Goal: Information Seeking & Learning: Understand process/instructions

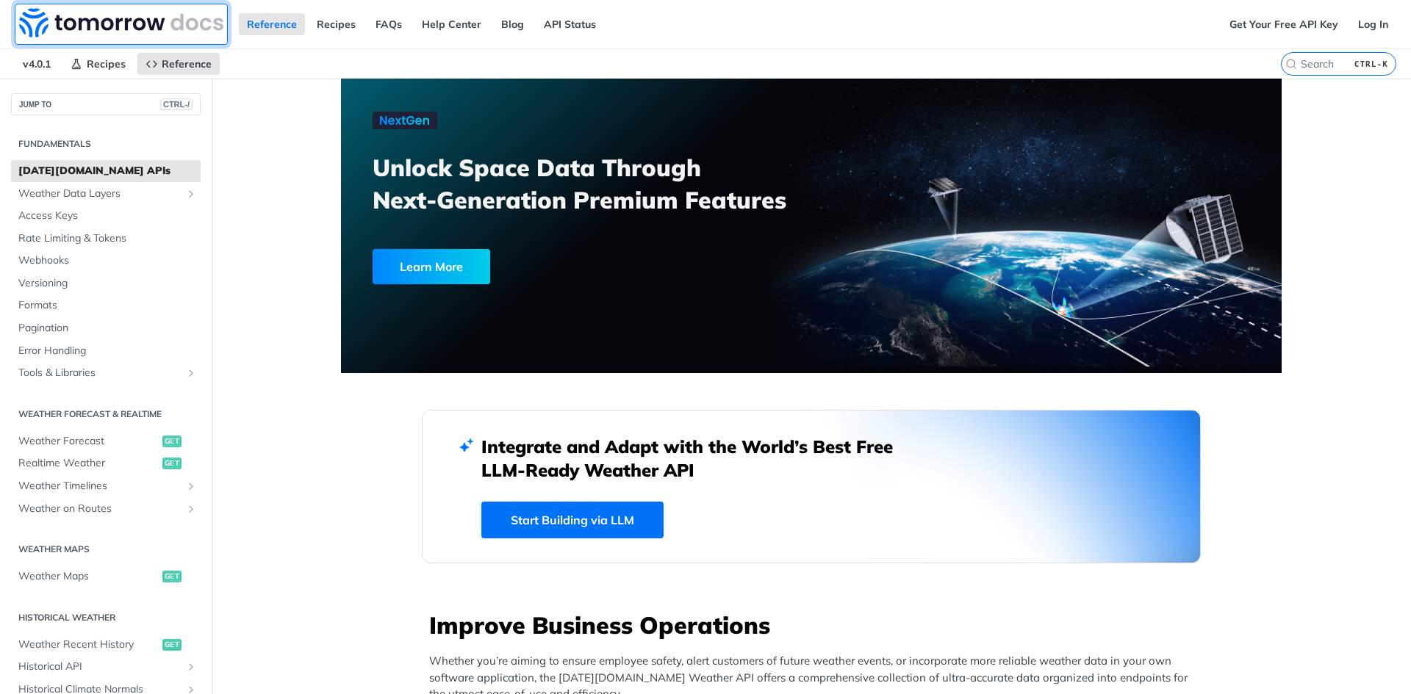
click at [159, 33] on img at bounding box center [121, 22] width 204 height 29
click at [88, 212] on span "Access Keys" at bounding box center [107, 216] width 179 height 15
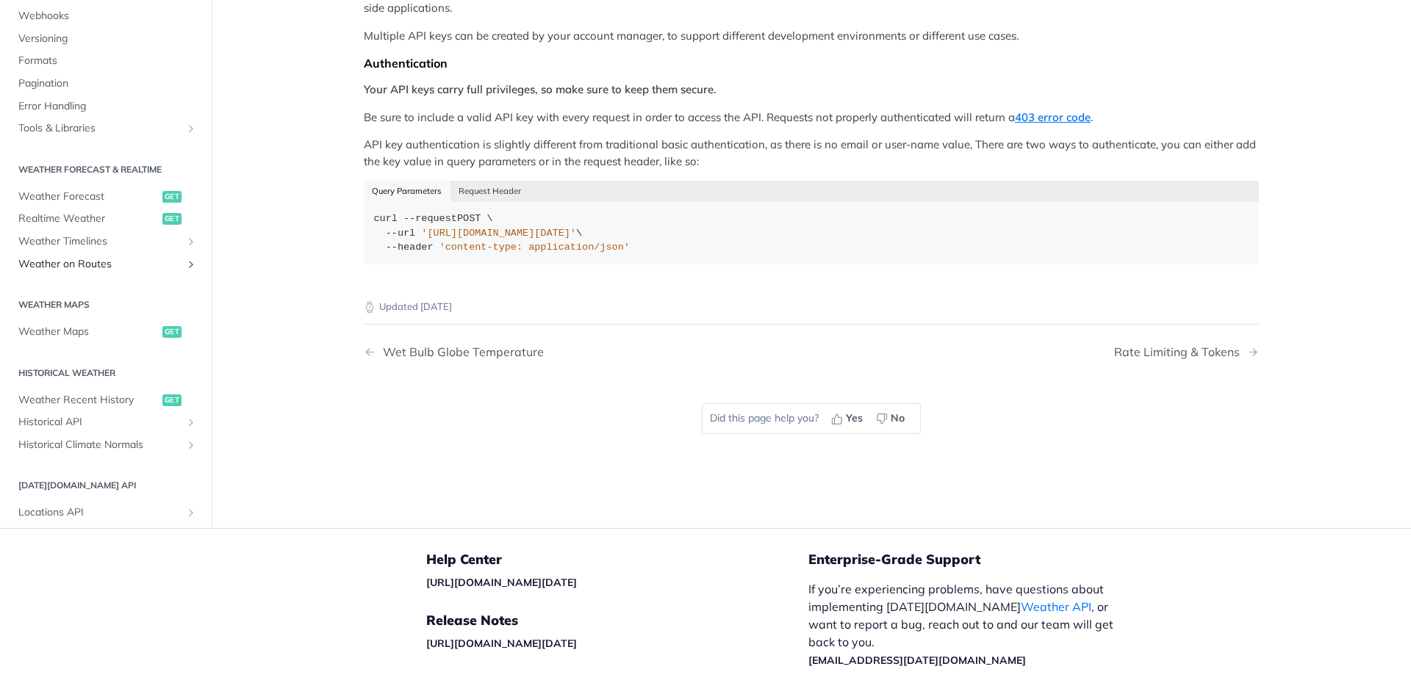
scroll to position [344, 0]
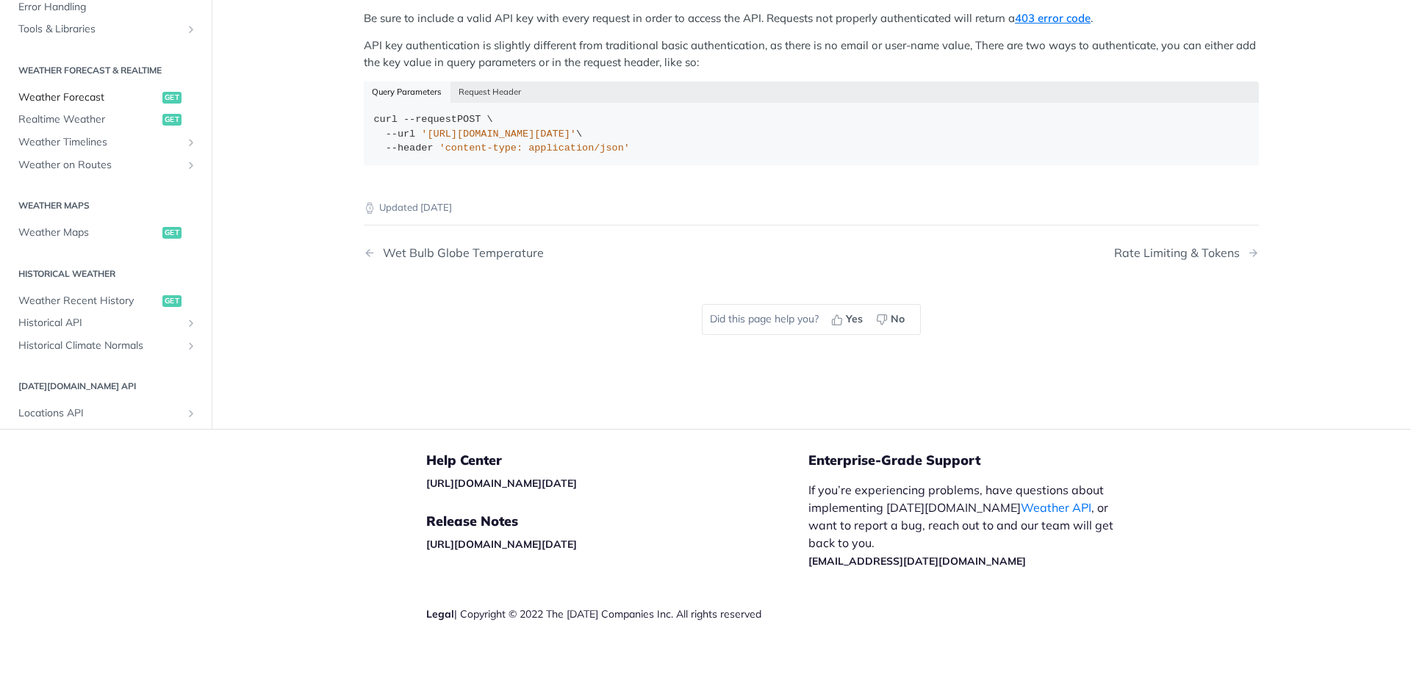
click at [97, 95] on span "Weather Forecast" at bounding box center [88, 97] width 140 height 15
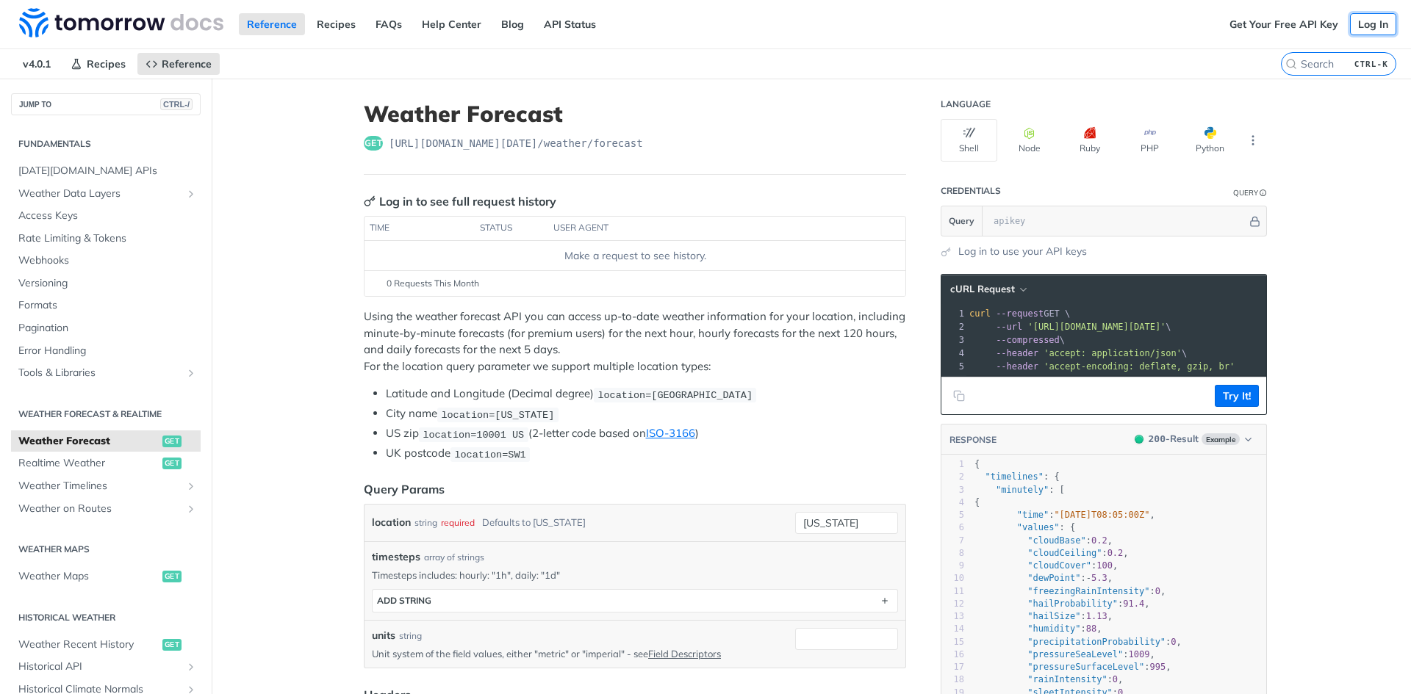
click at [1371, 16] on link "Log In" at bounding box center [1373, 24] width 46 height 22
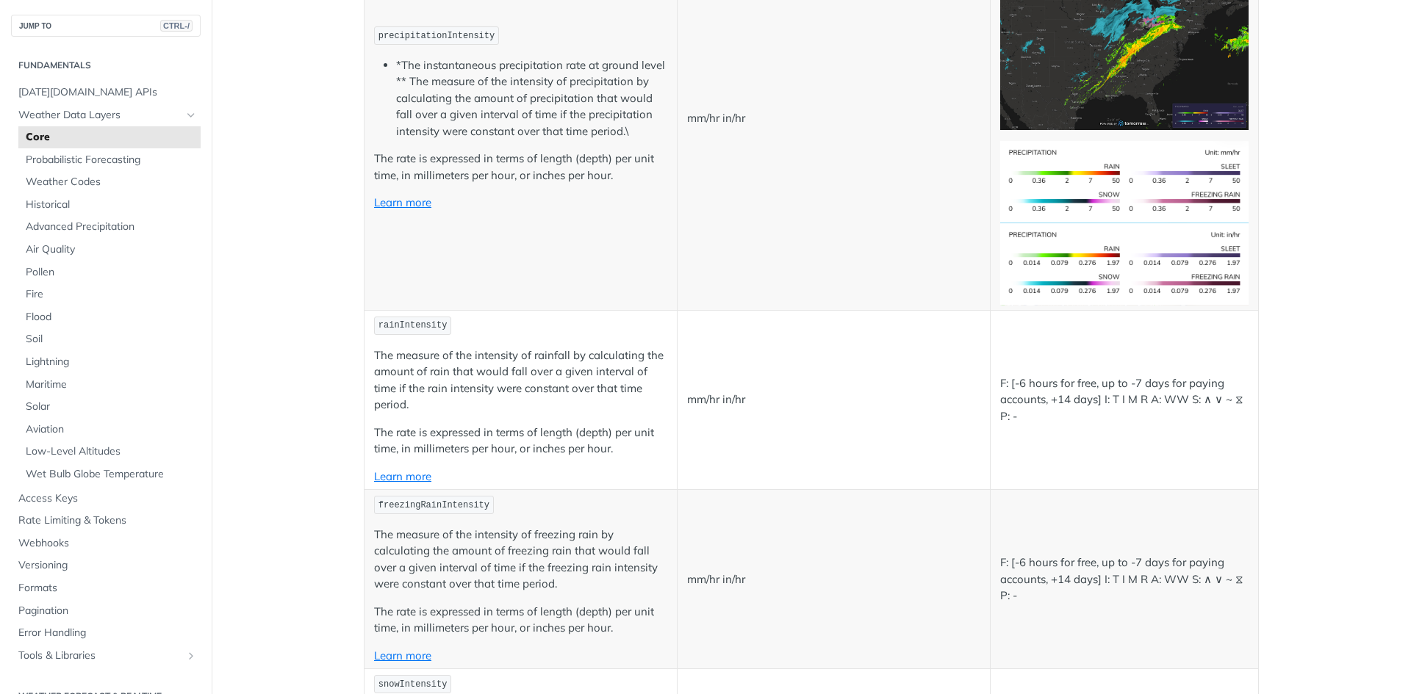
scroll to position [2498, 0]
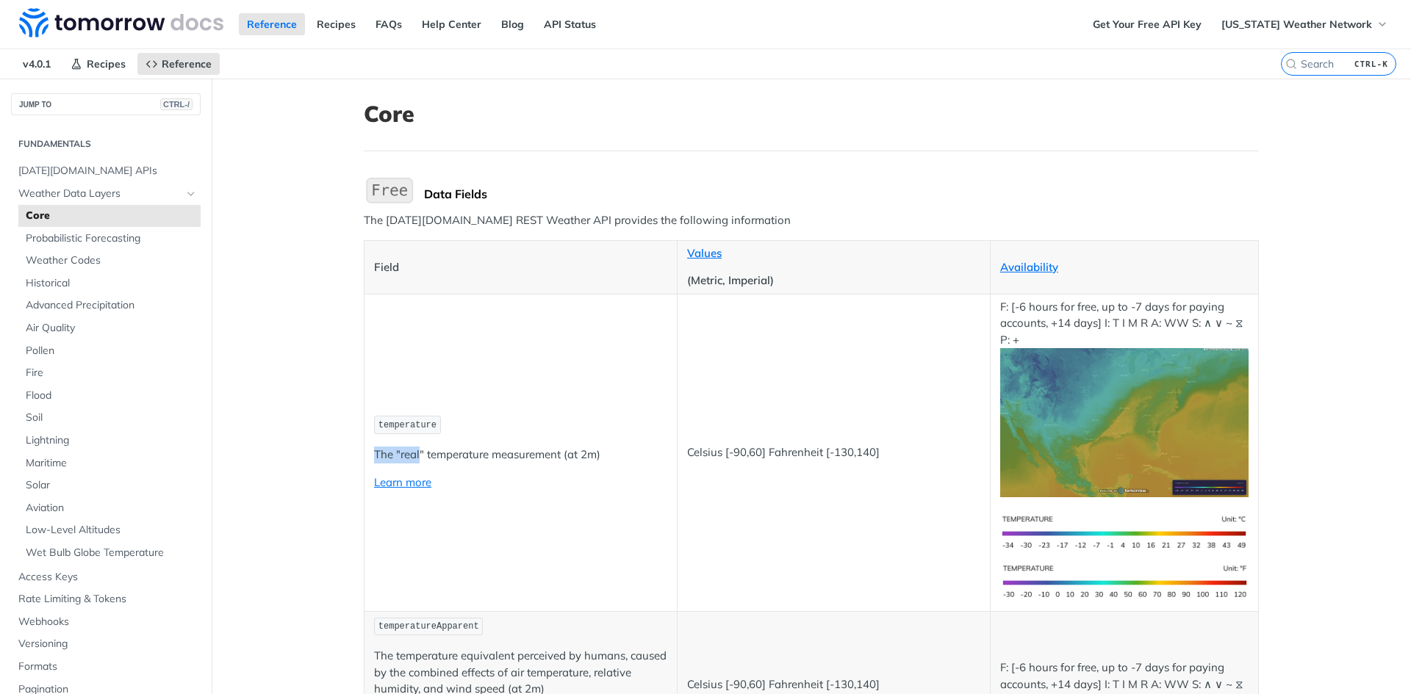
drag, startPoint x: 414, startPoint y: 436, endPoint x: 414, endPoint y: 425, distance: 11.8
click at [414, 435] on td "temperature The "real" temperature measurement (at 2m) Learn more" at bounding box center [520, 452] width 313 height 317
click at [415, 458] on p "The "real" temperature measurement (at 2m)" at bounding box center [520, 455] width 293 height 17
click at [392, 479] on link "Learn more" at bounding box center [402, 482] width 57 height 14
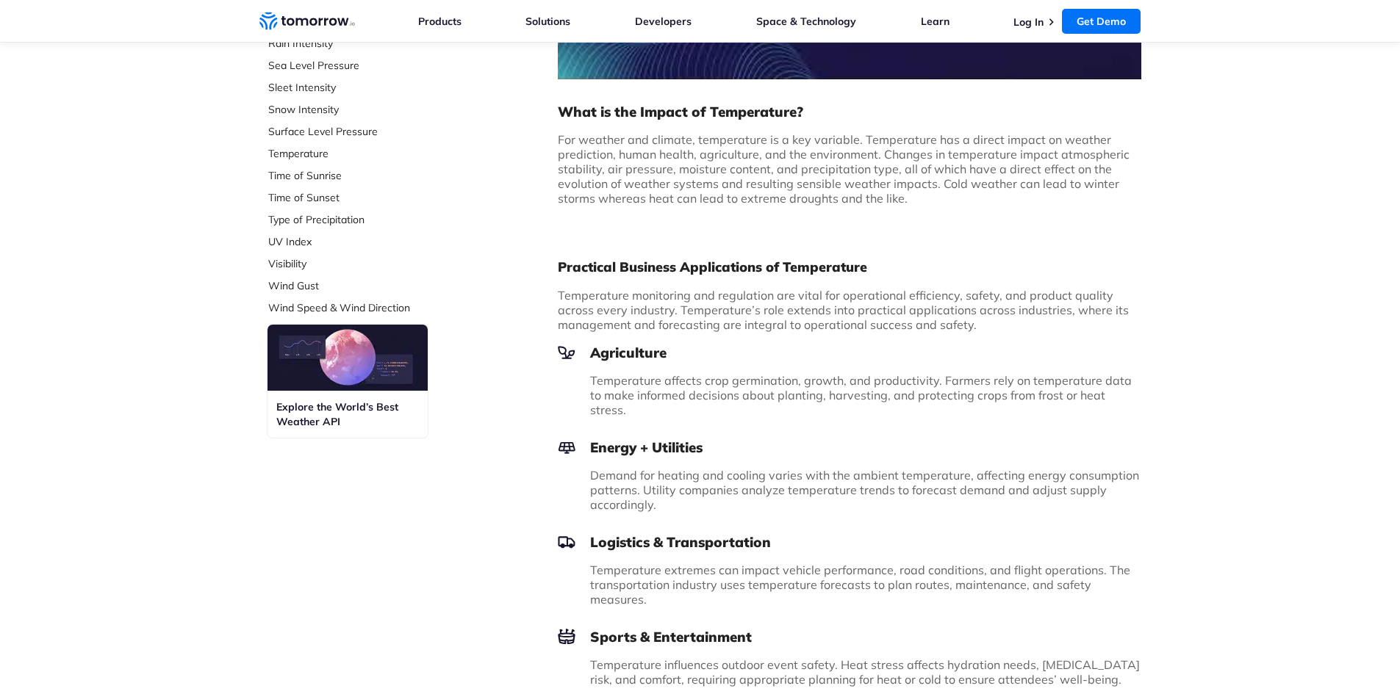
scroll to position [1167, 0]
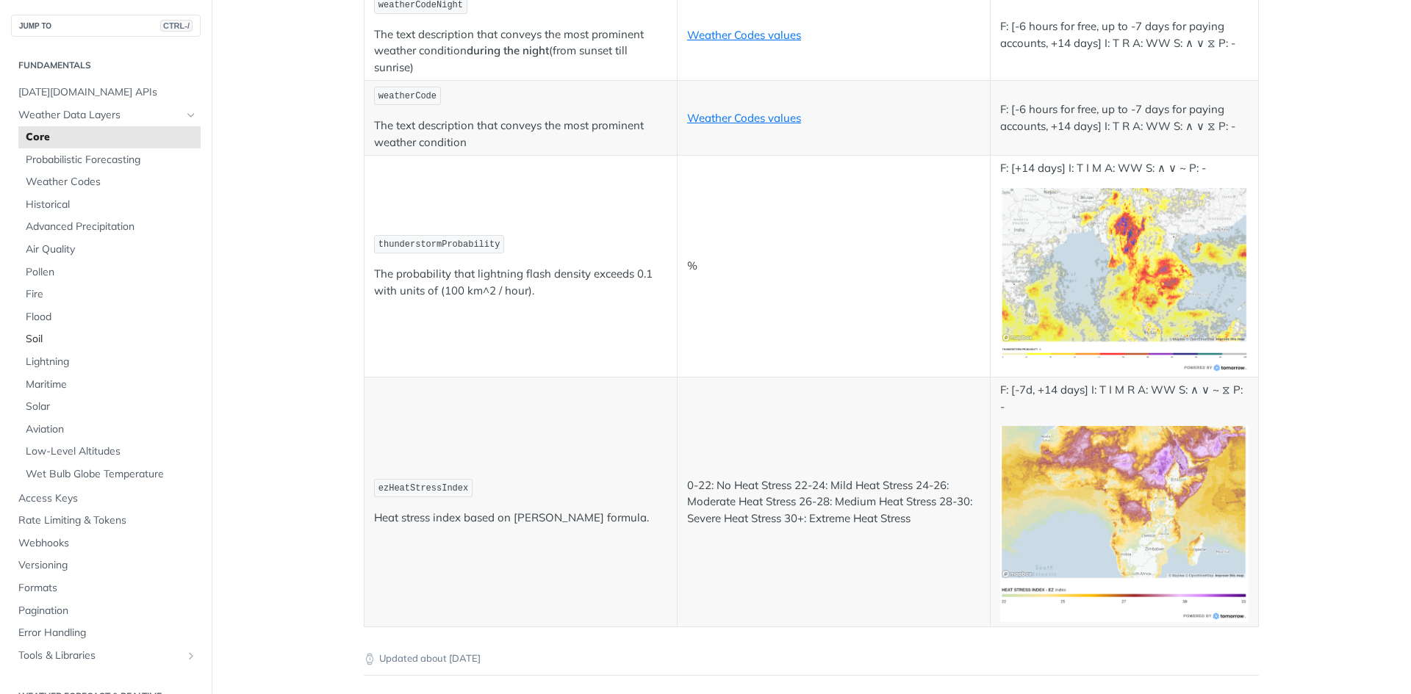
scroll to position [7435, 0]
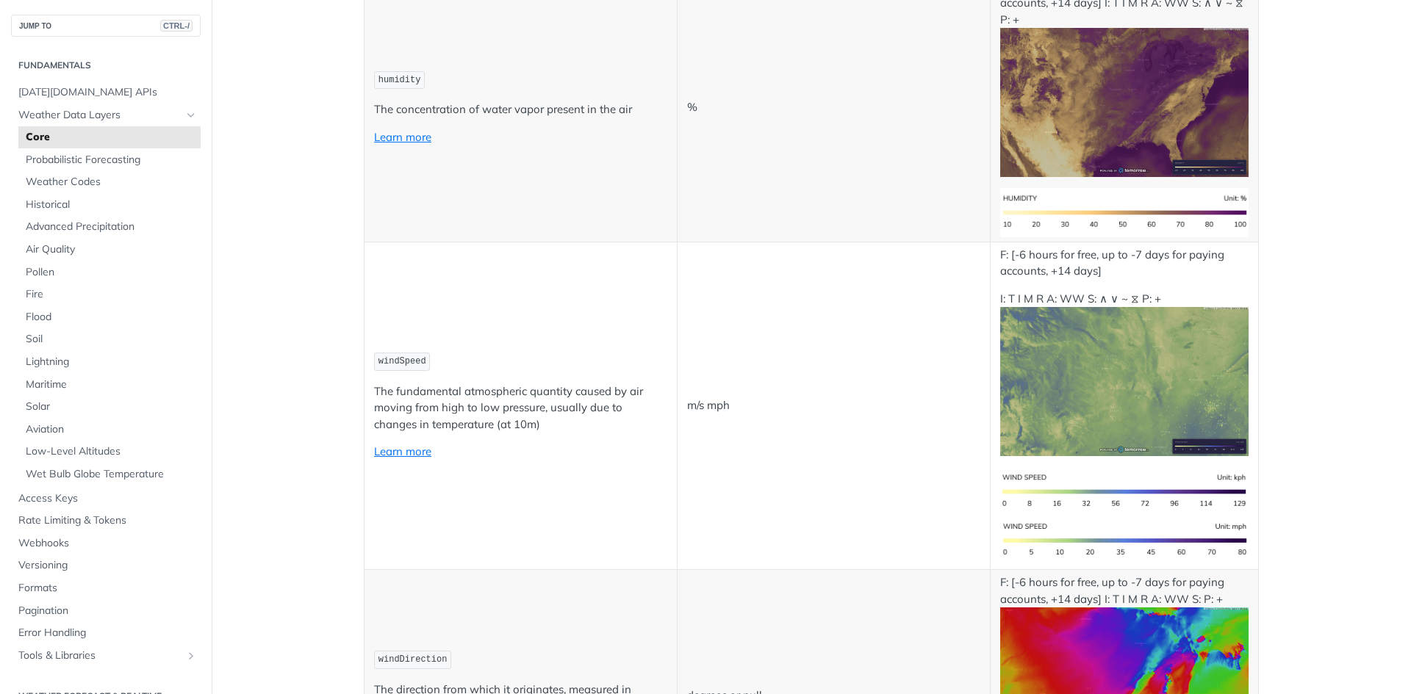
scroll to position [1102, 0]
click at [1055, 145] on img "Expand image" at bounding box center [1124, 101] width 248 height 149
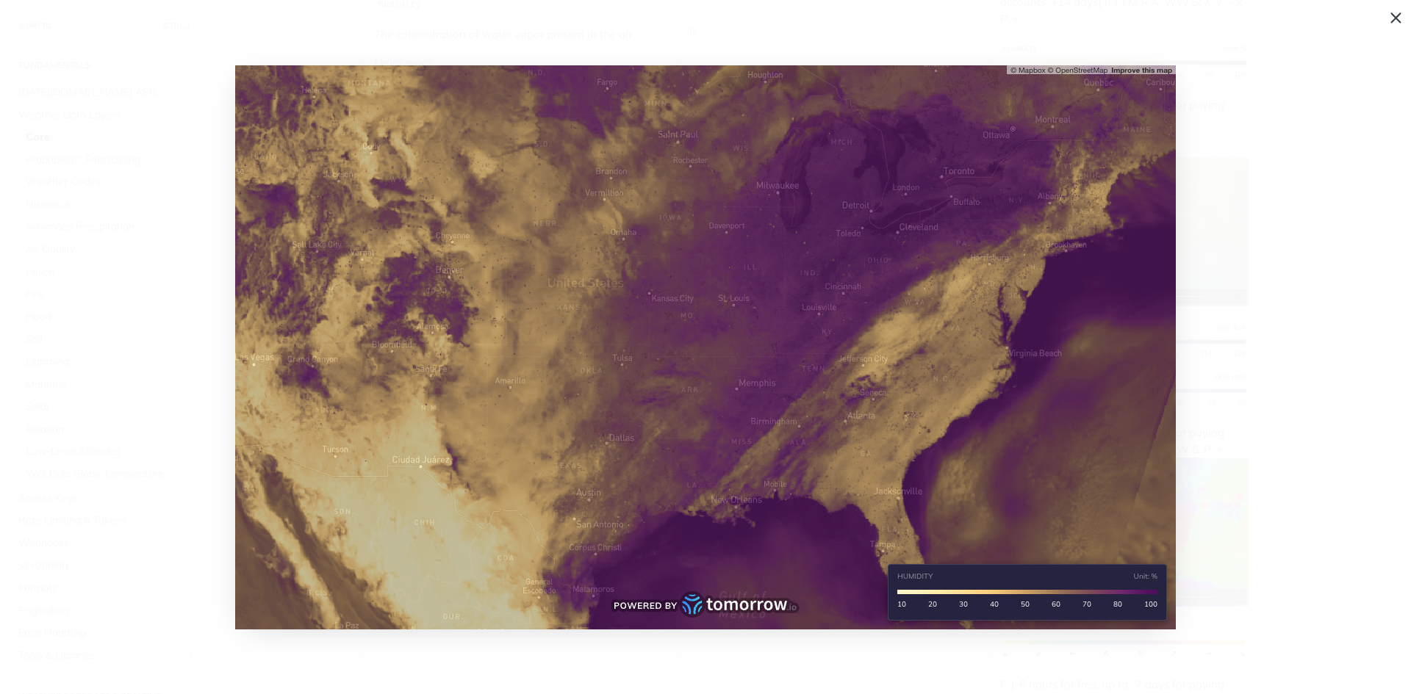
scroll to position [1027, 0]
click at [1054, 147] on img "Collapse image" at bounding box center [705, 347] width 940 height 564
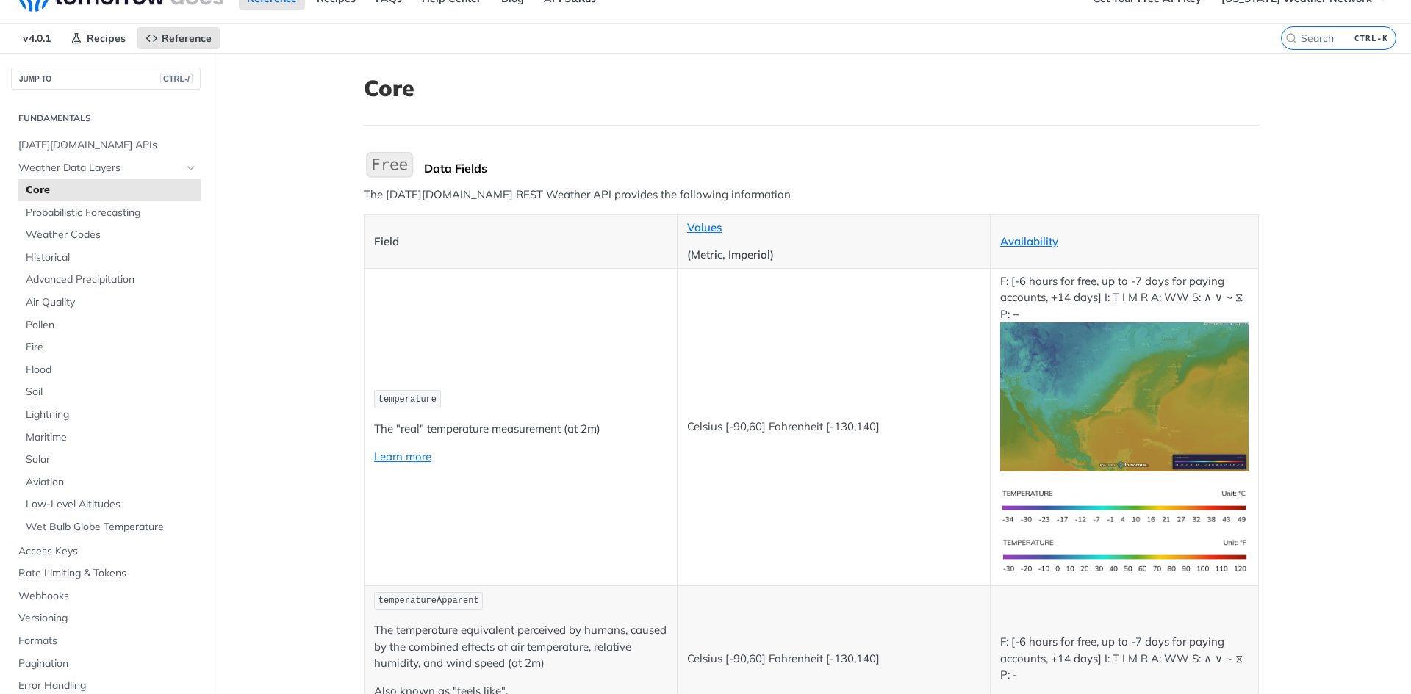
scroll to position [0, 0]
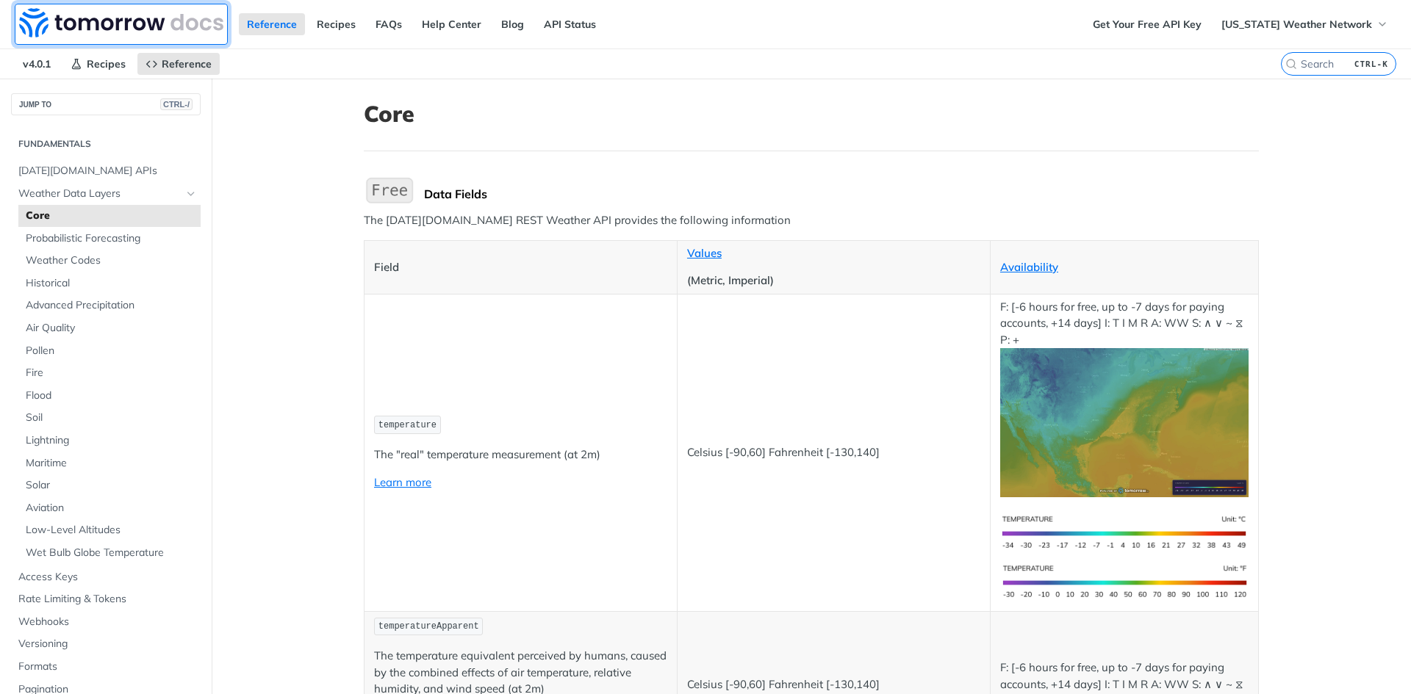
click at [116, 28] on img at bounding box center [121, 22] width 204 height 29
click at [317, 21] on link "Recipes" at bounding box center [336, 24] width 55 height 22
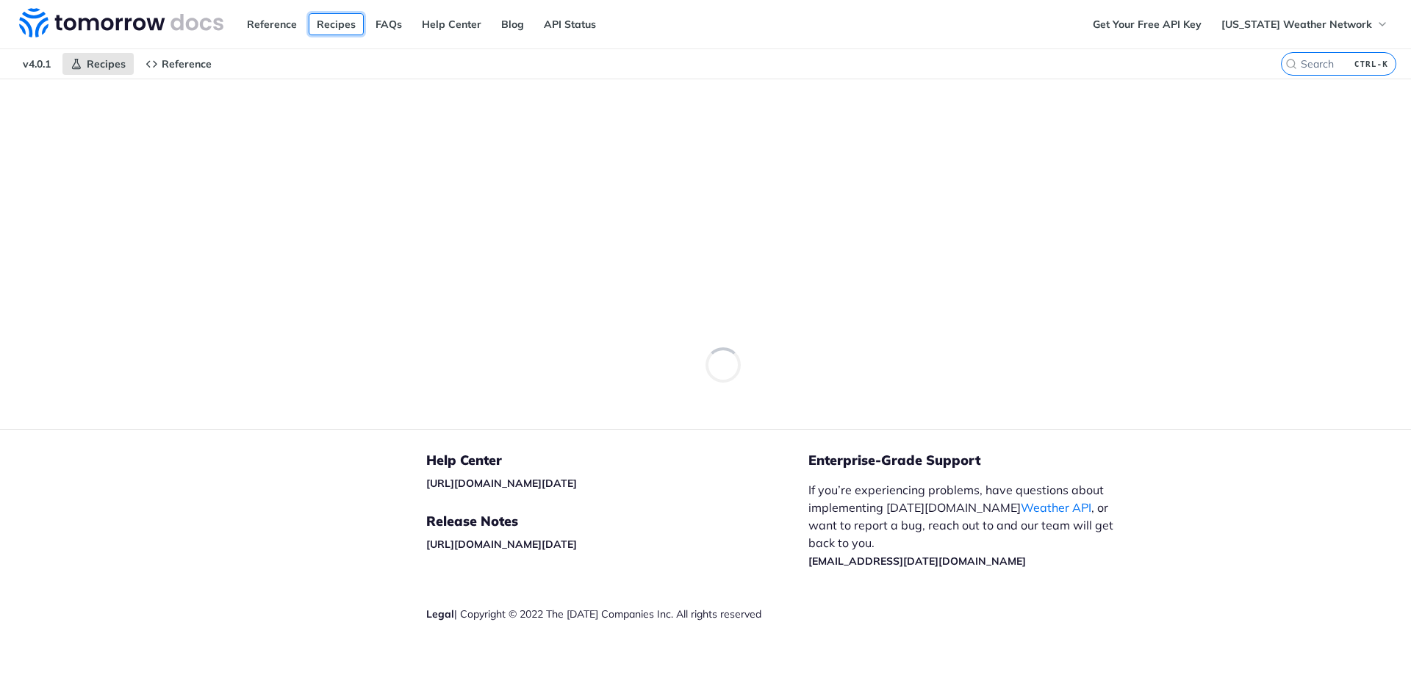
click at [318, 23] on link "Recipes" at bounding box center [336, 24] width 55 height 22
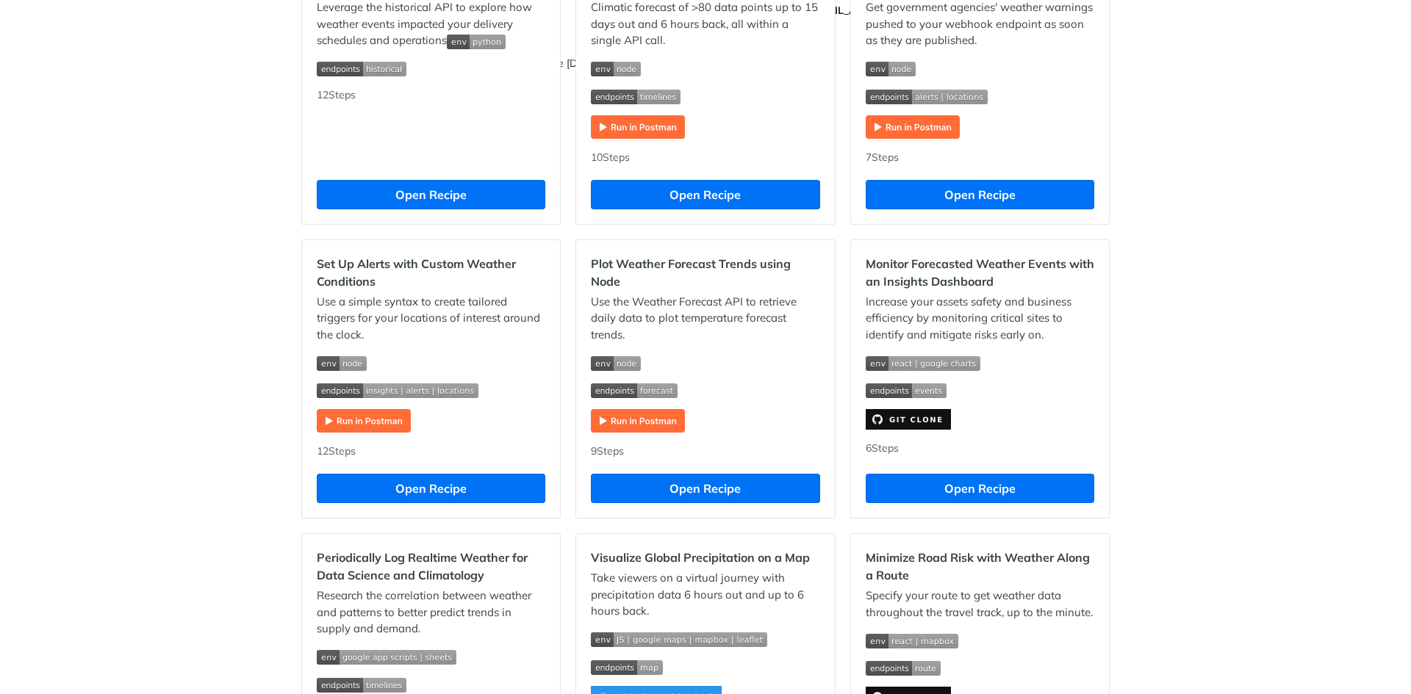
scroll to position [588, 0]
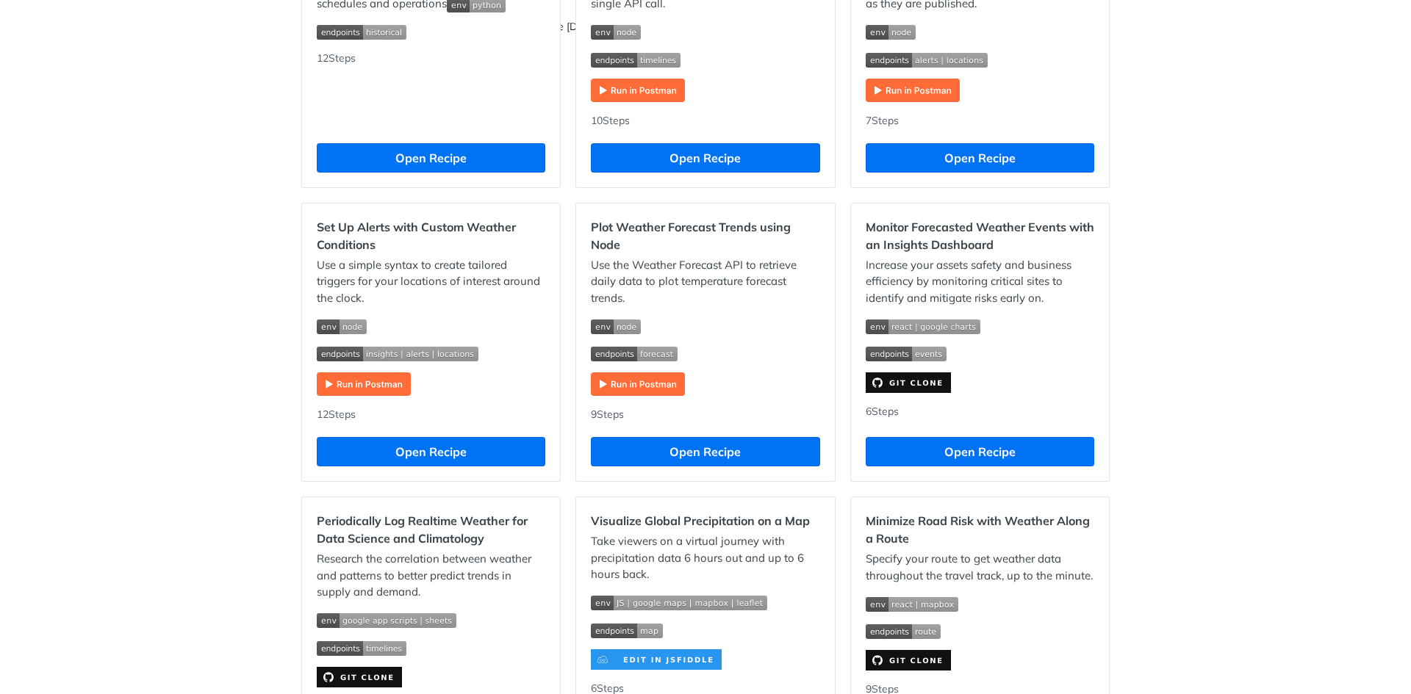
click at [339, 384] on img "Expand image" at bounding box center [364, 385] width 94 height 24
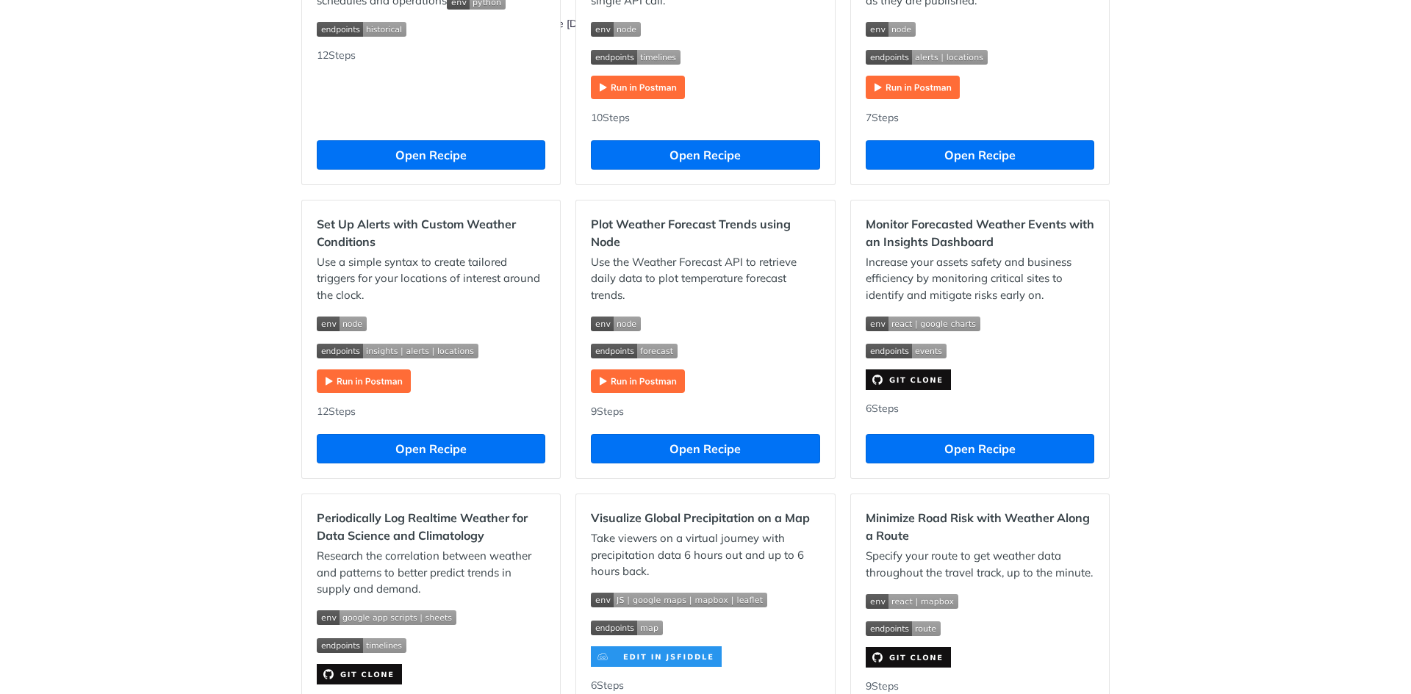
scroll to position [588, 0]
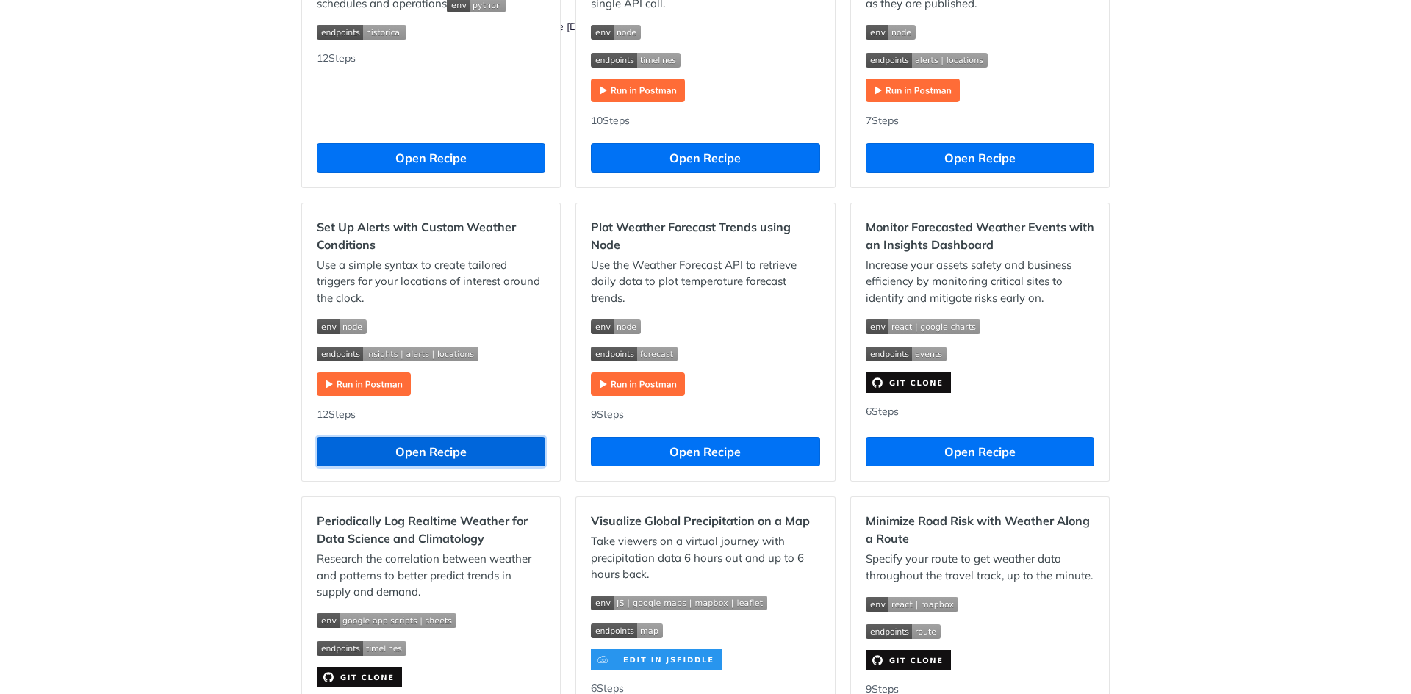
click at [488, 442] on button "Open Recipe" at bounding box center [431, 451] width 228 height 29
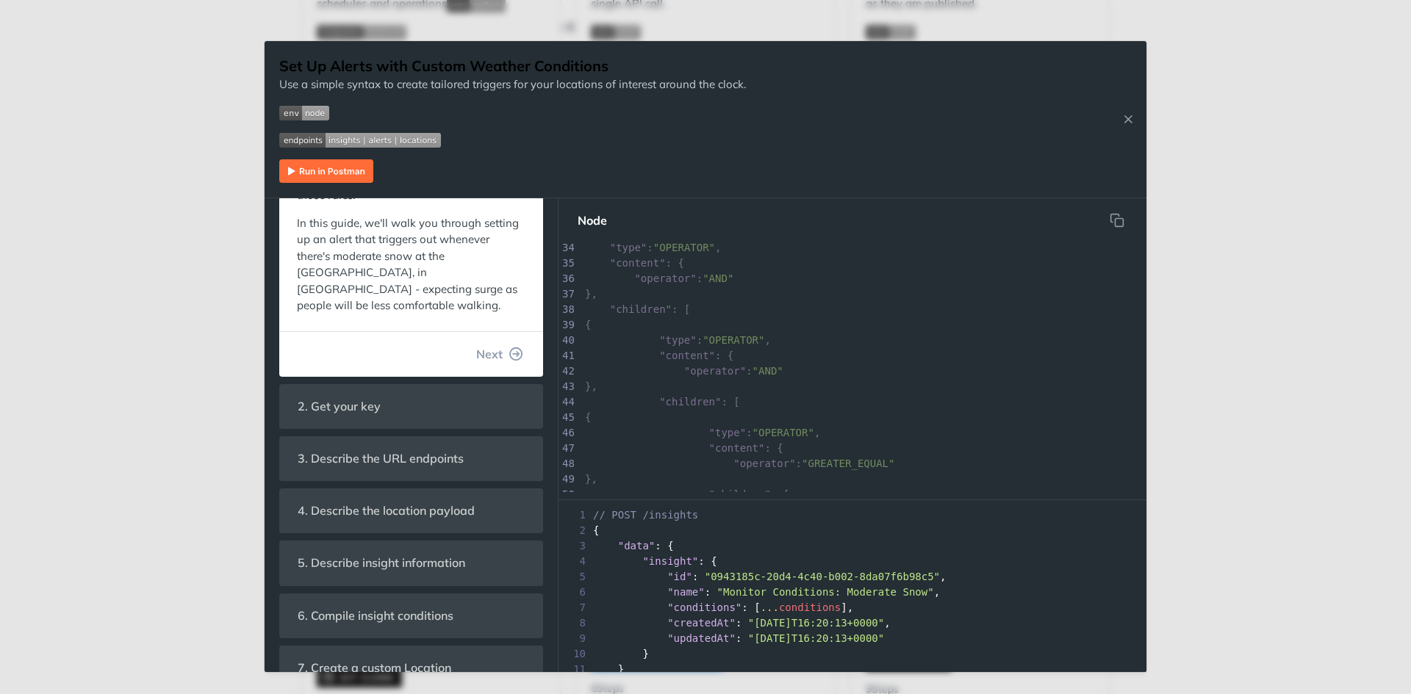
scroll to position [496, 0]
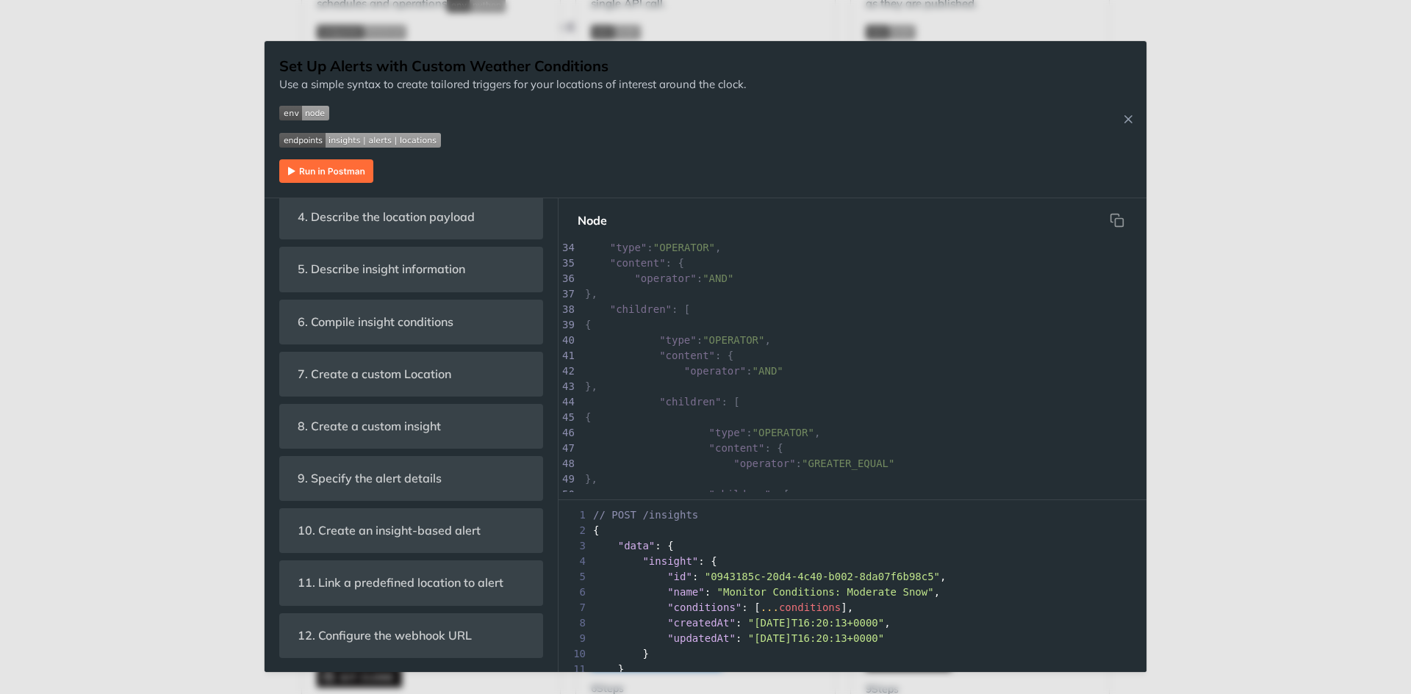
click at [1148, 369] on div "Jump to Content Reference Recipes FAQs Help Center Blog API Status Recipes Refe…" at bounding box center [705, 347] width 1411 height 694
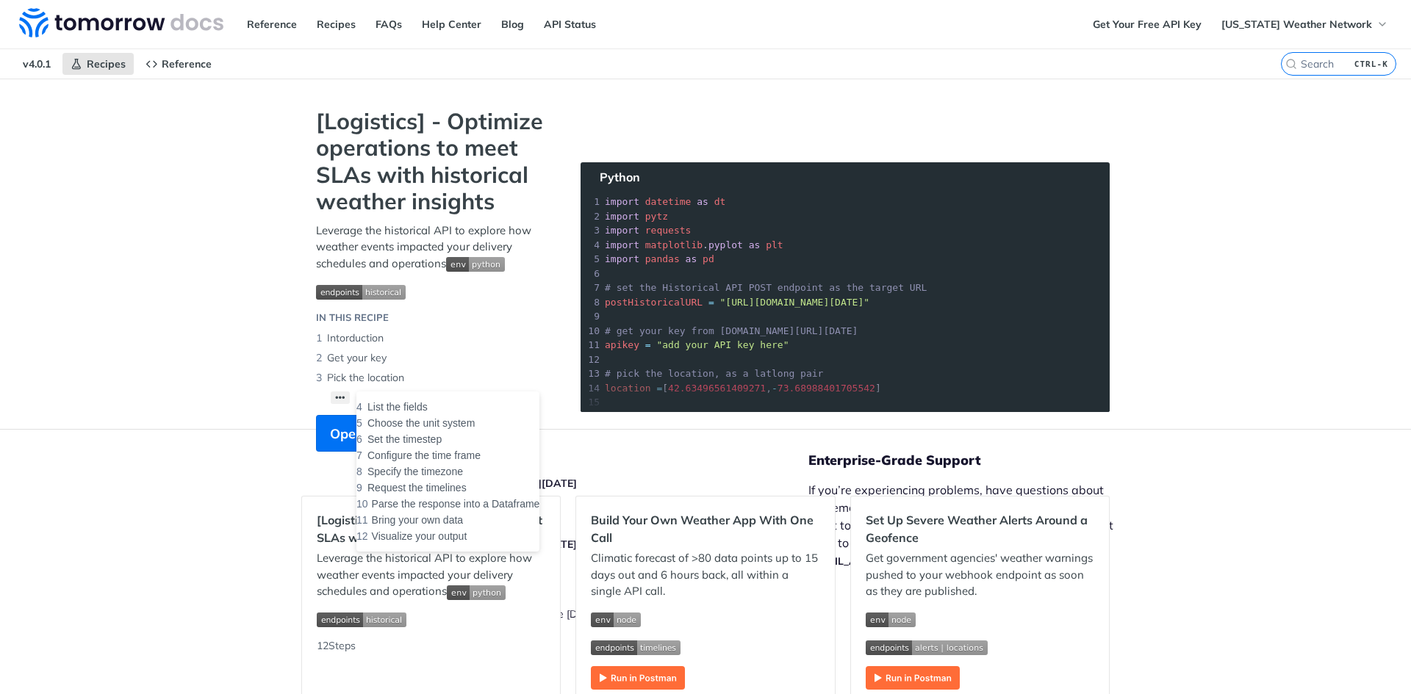
click at [336, 397] on button "••• List the fields Choose the unit system Set the timestep Configure the time …" at bounding box center [340, 398] width 19 height 12
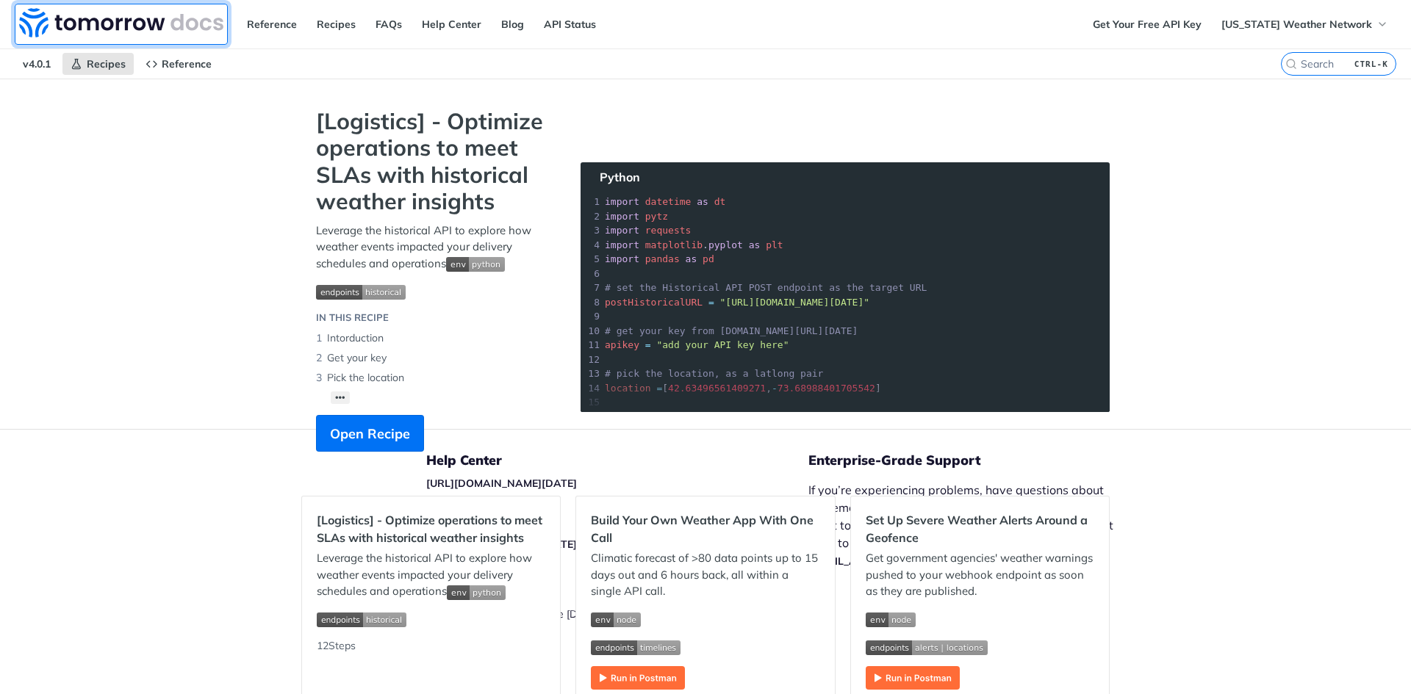
click at [203, 18] on img at bounding box center [121, 22] width 204 height 29
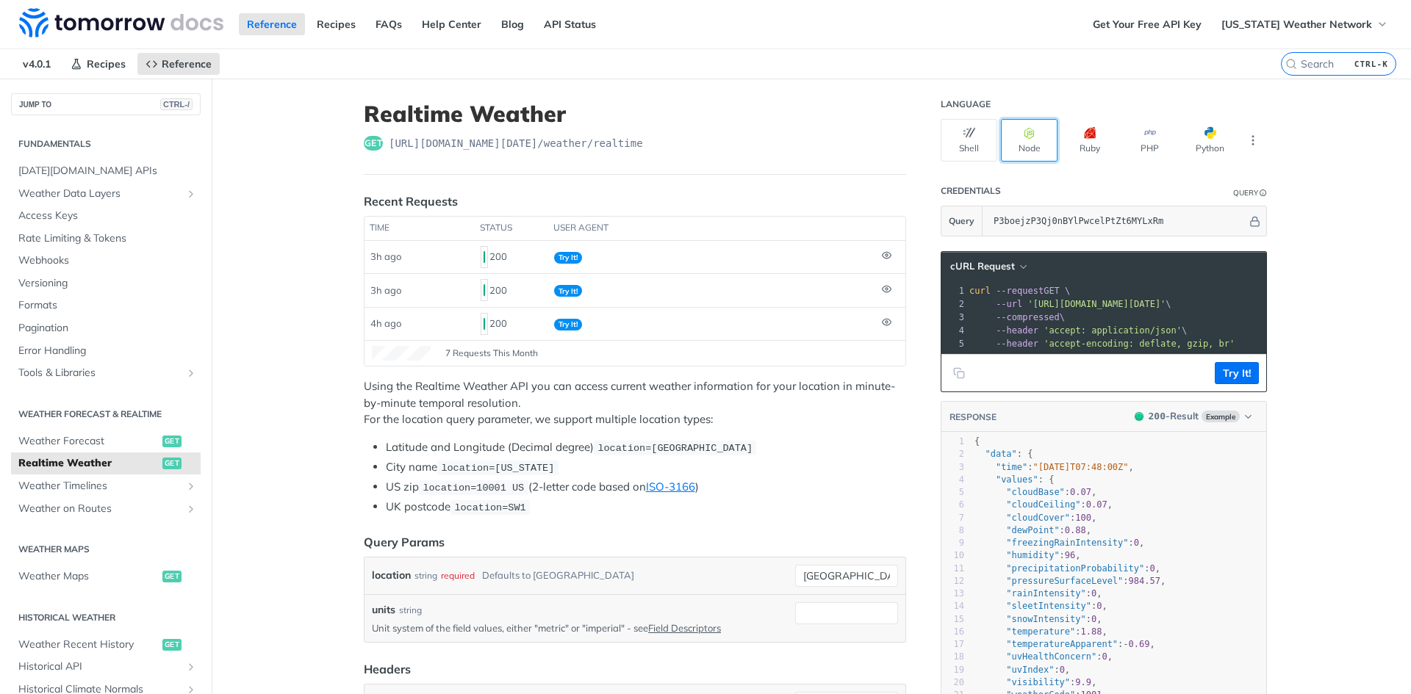
click at [1048, 149] on button "Node" at bounding box center [1029, 140] width 57 height 43
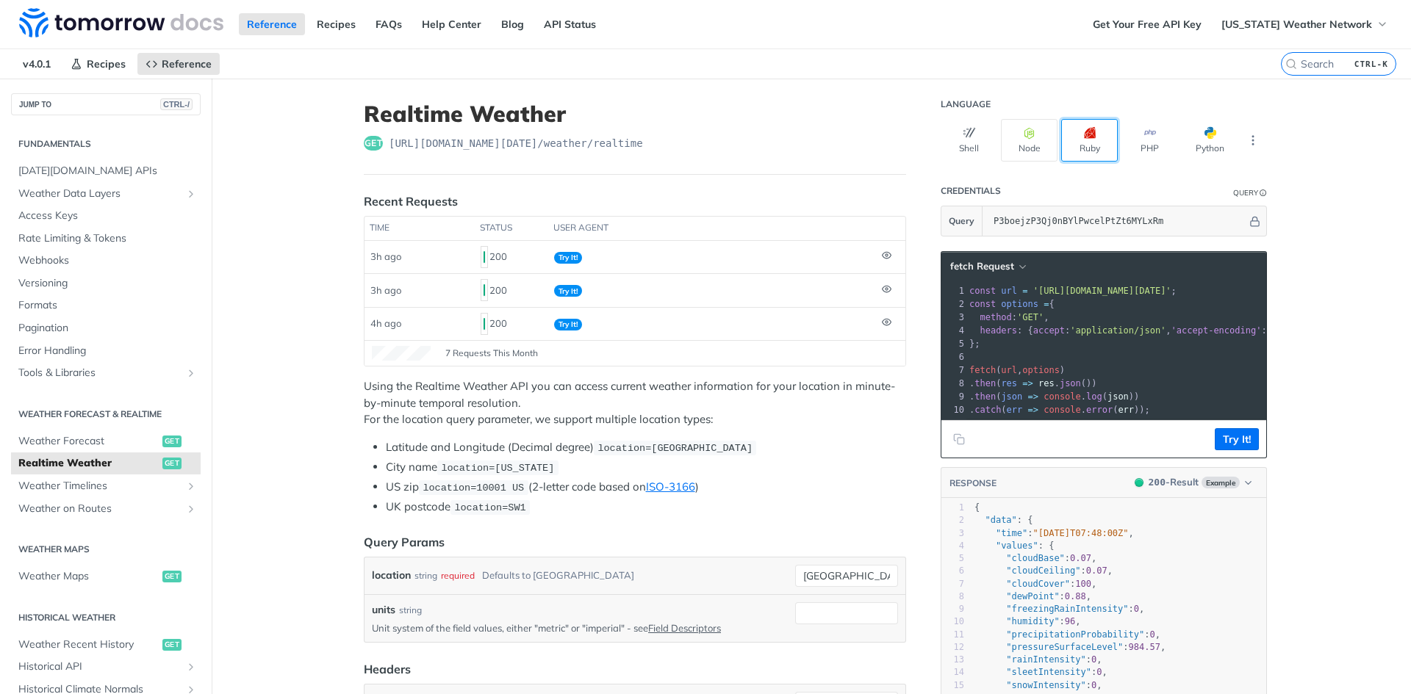
click at [1099, 148] on button "Ruby" at bounding box center [1089, 140] width 57 height 43
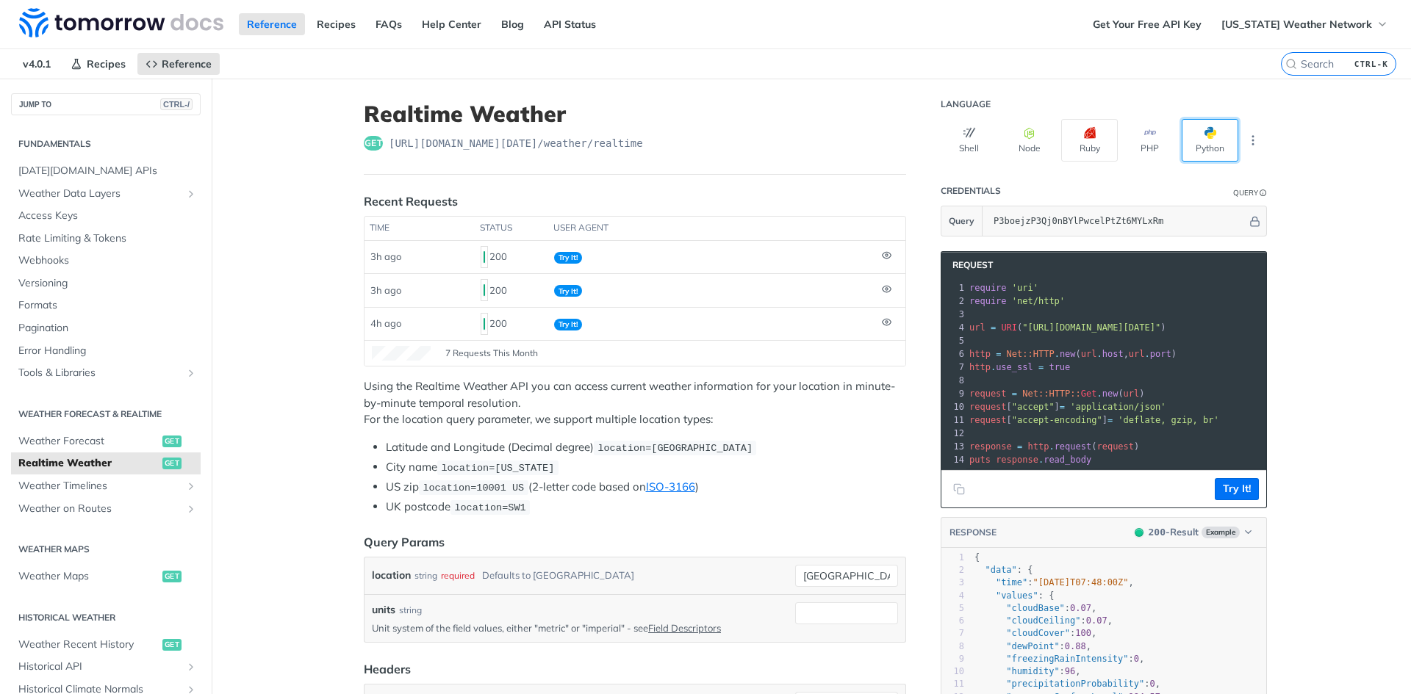
click at [1220, 149] on button "Python" at bounding box center [1209, 140] width 57 height 43
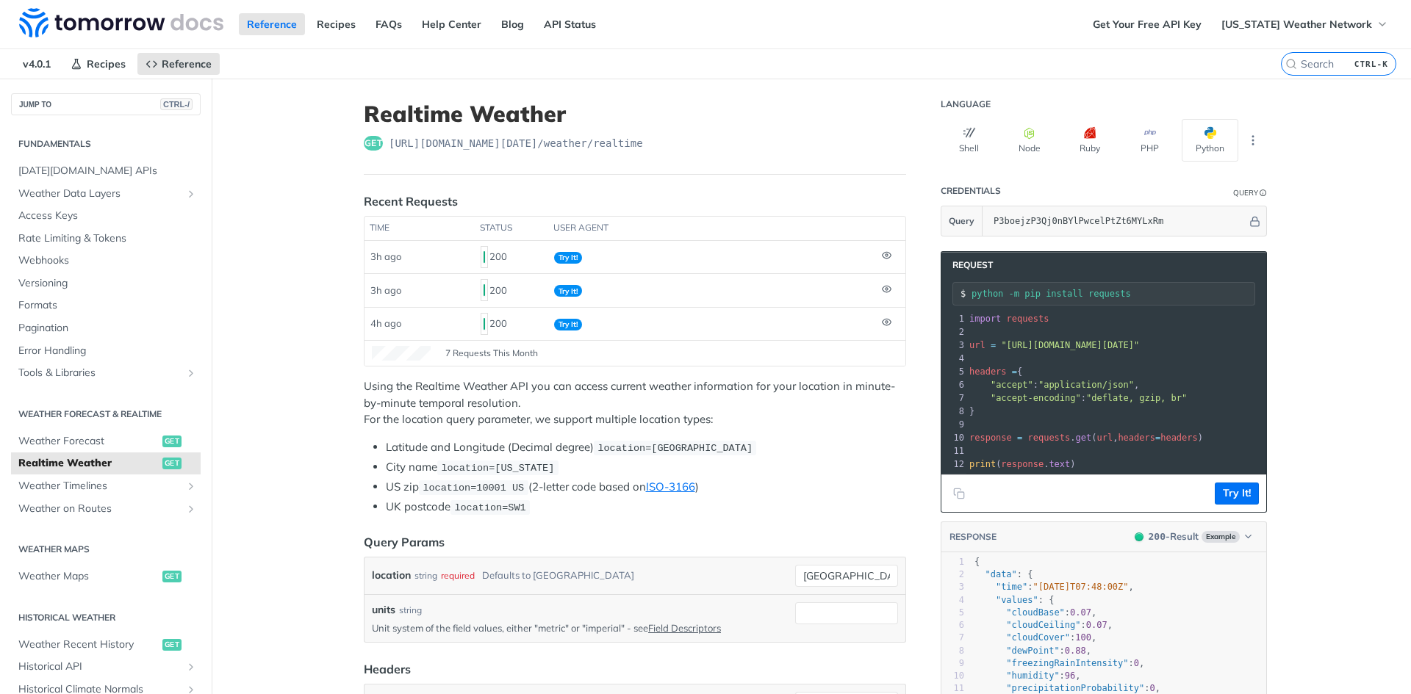
click at [1250, 145] on icon "More ellipsis" at bounding box center [1252, 140] width 13 height 13
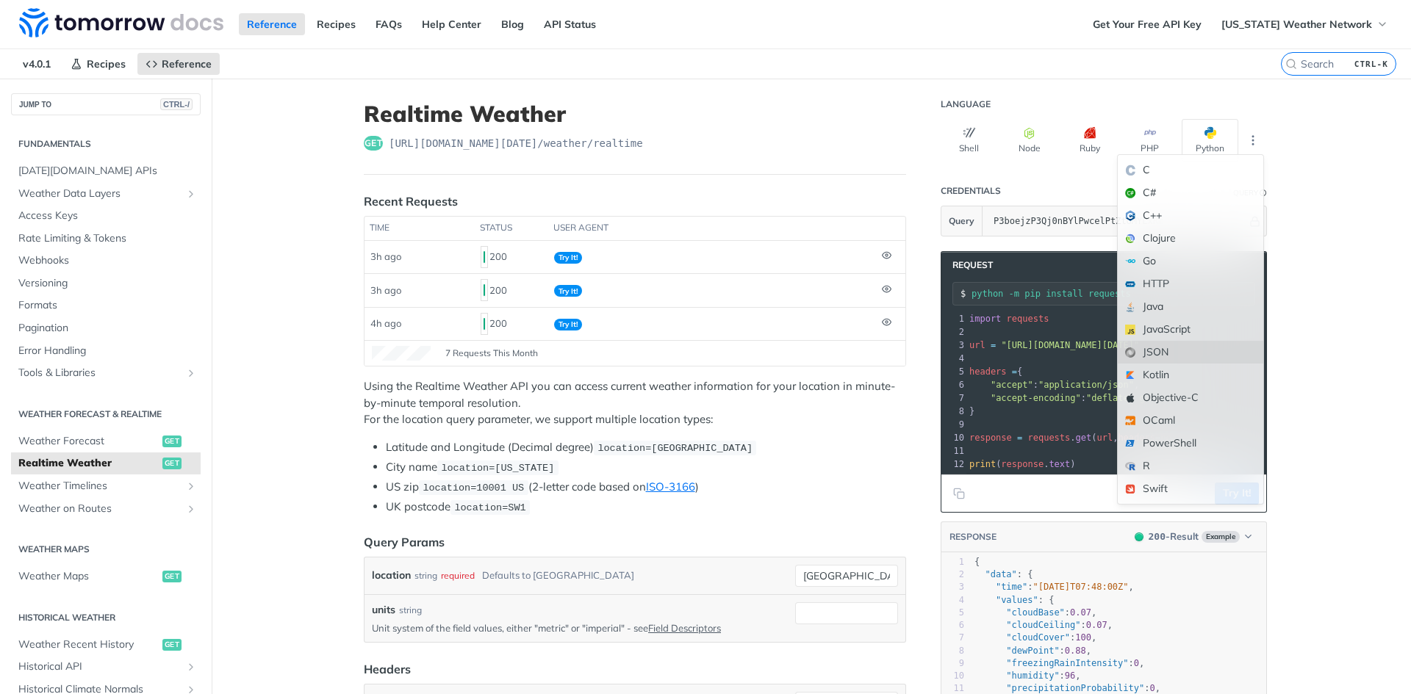
click at [1154, 352] on div "JSON" at bounding box center [1190, 352] width 145 height 23
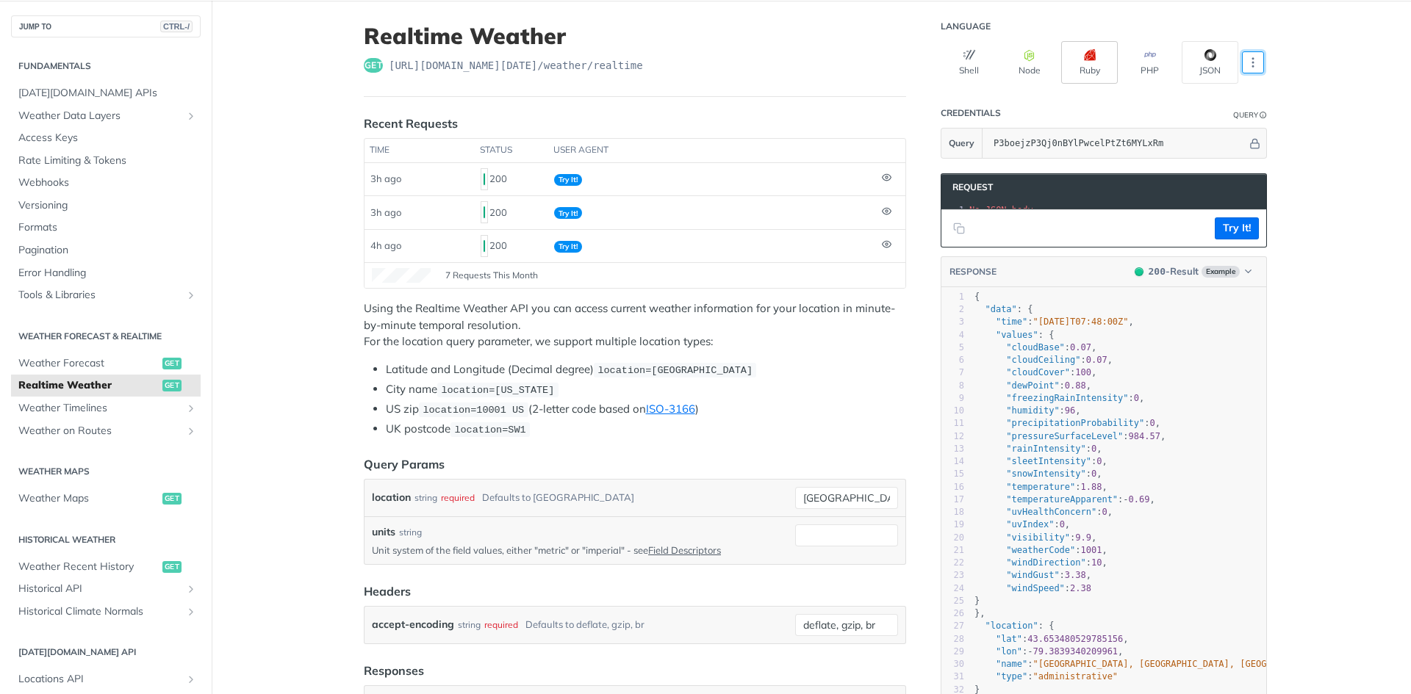
scroll to position [73, 0]
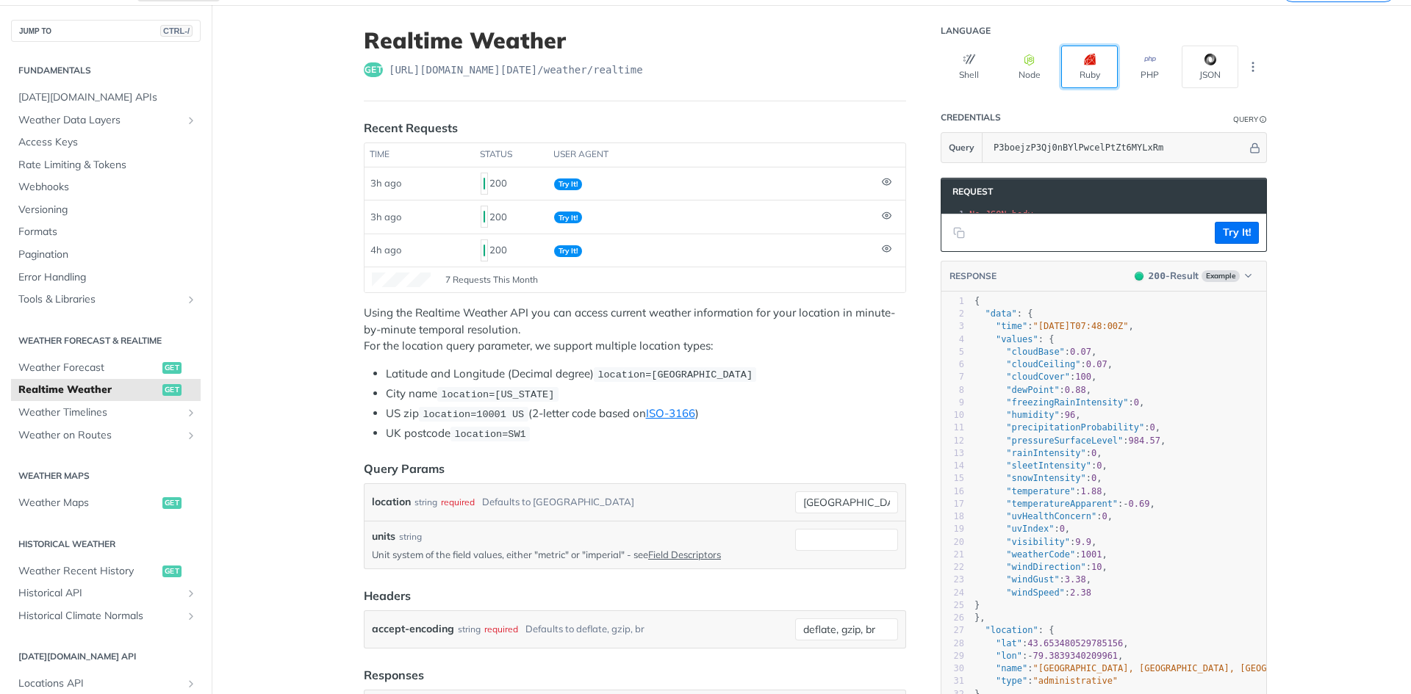
click at [1062, 64] on button "Ruby" at bounding box center [1089, 67] width 57 height 43
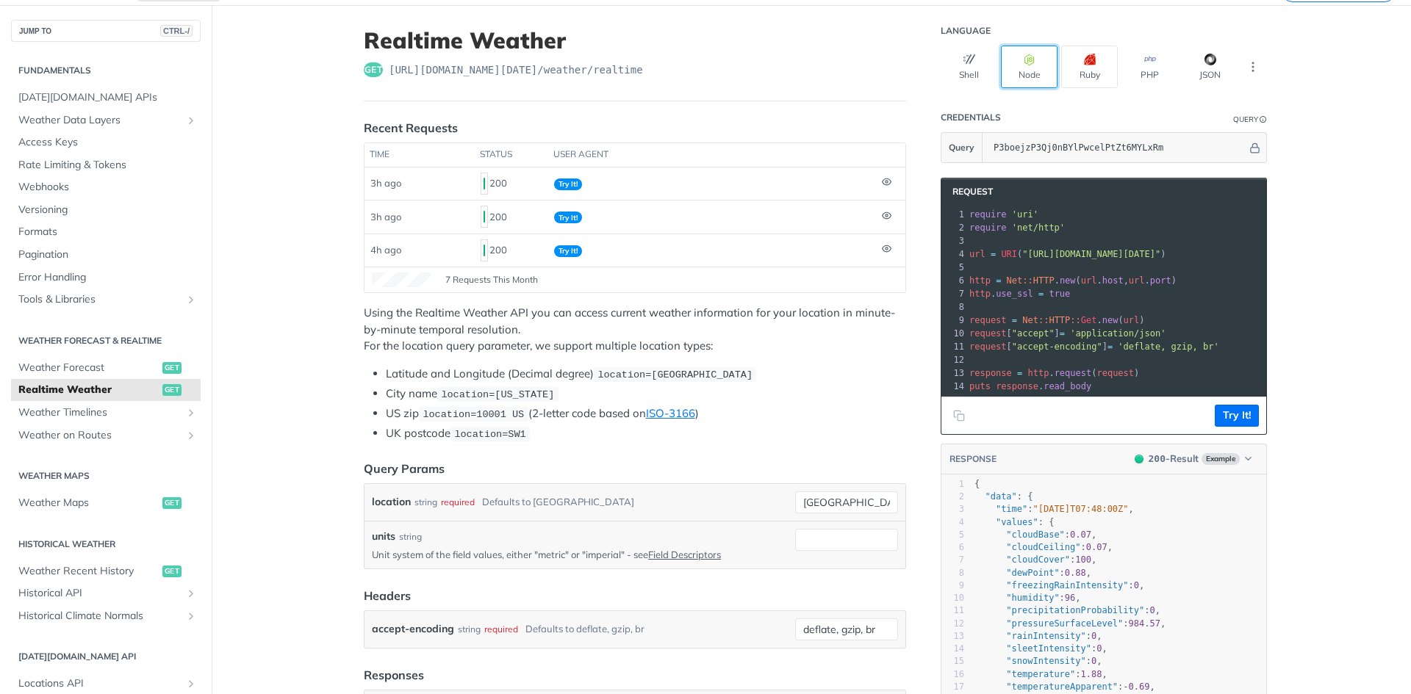
click at [1001, 75] on button "Node" at bounding box center [1029, 67] width 57 height 43
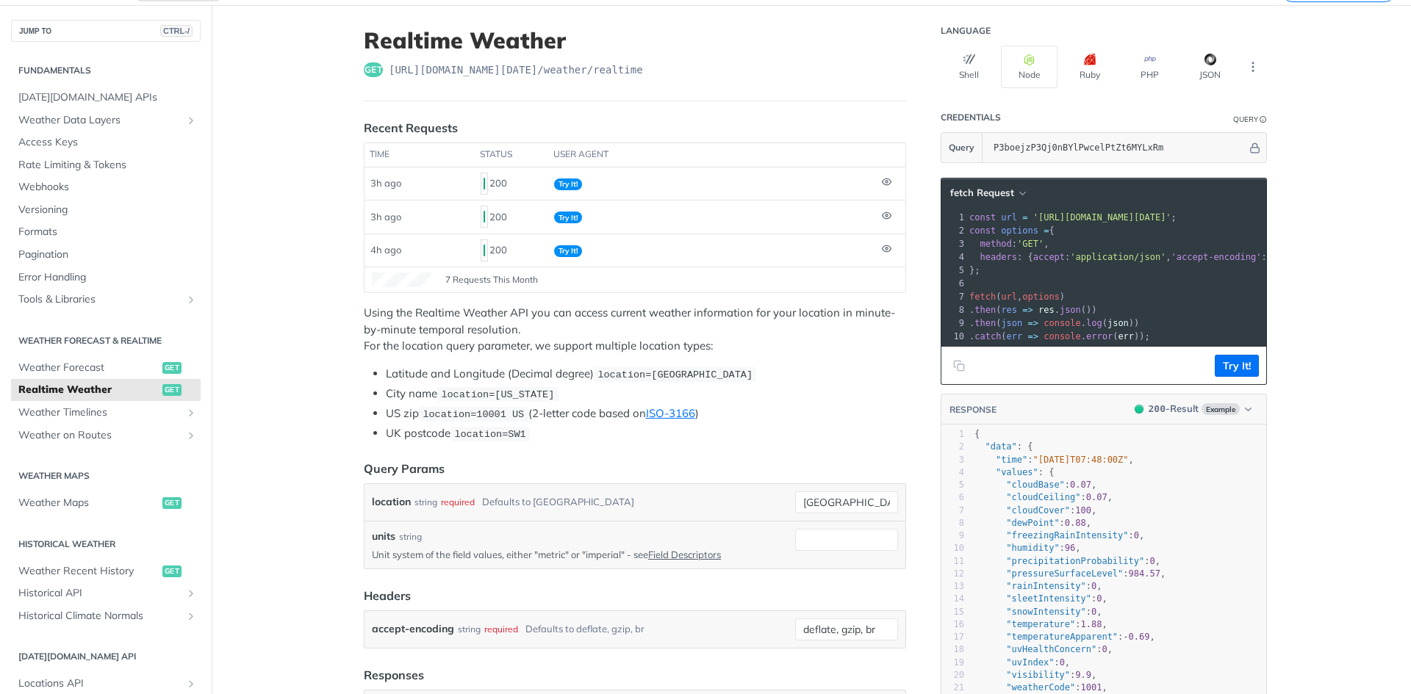
click at [919, 76] on article "Realtime Weather get https://api.tomorrow.io/v4 /weather/realtime Recent Reques…" at bounding box center [635, 701] width 588 height 1392
click at [982, 67] on button "Shell" at bounding box center [968, 67] width 57 height 43
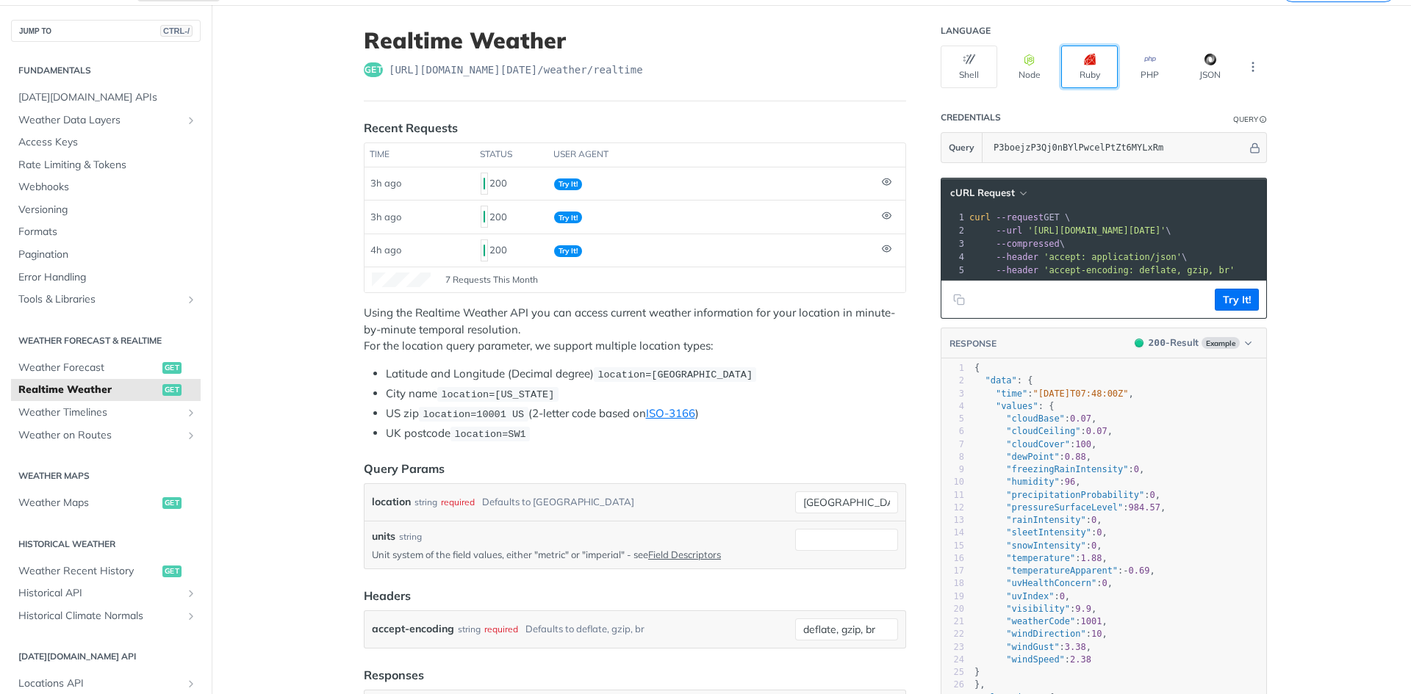
click at [1061, 64] on button "Ruby" at bounding box center [1089, 67] width 57 height 43
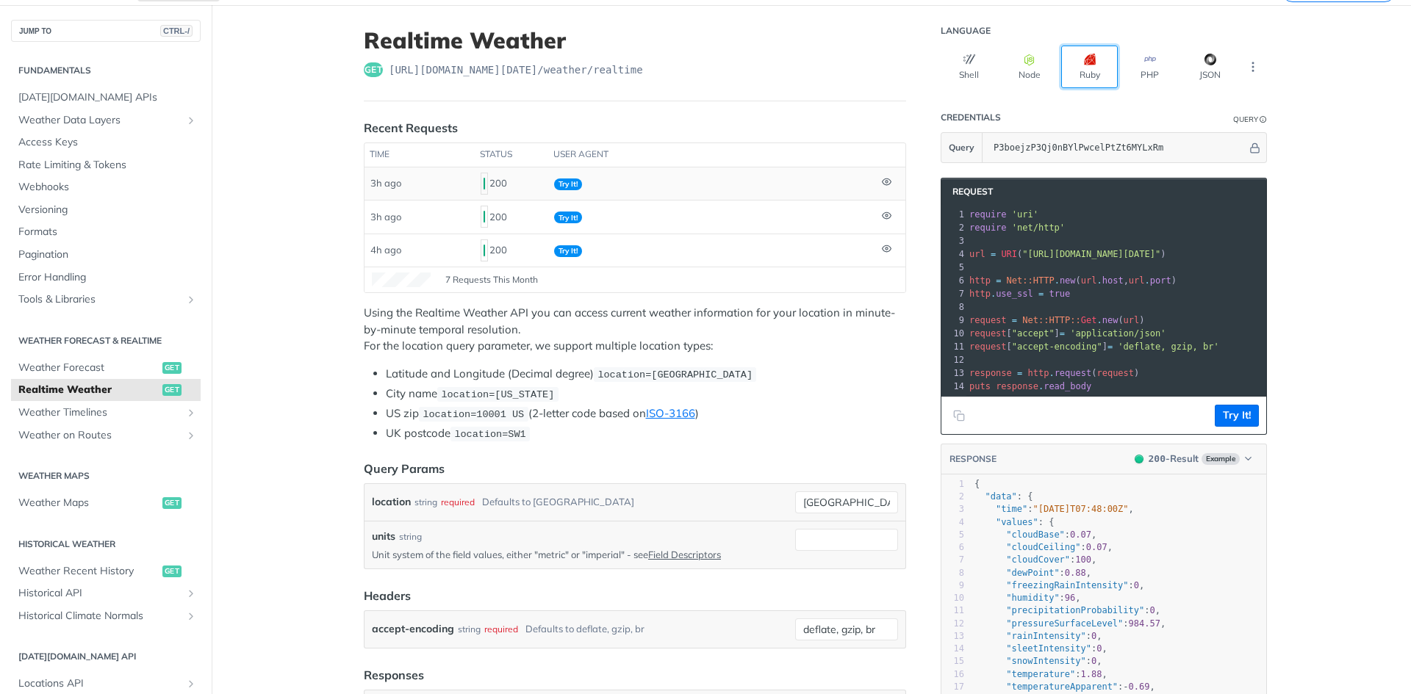
scroll to position [0, 0]
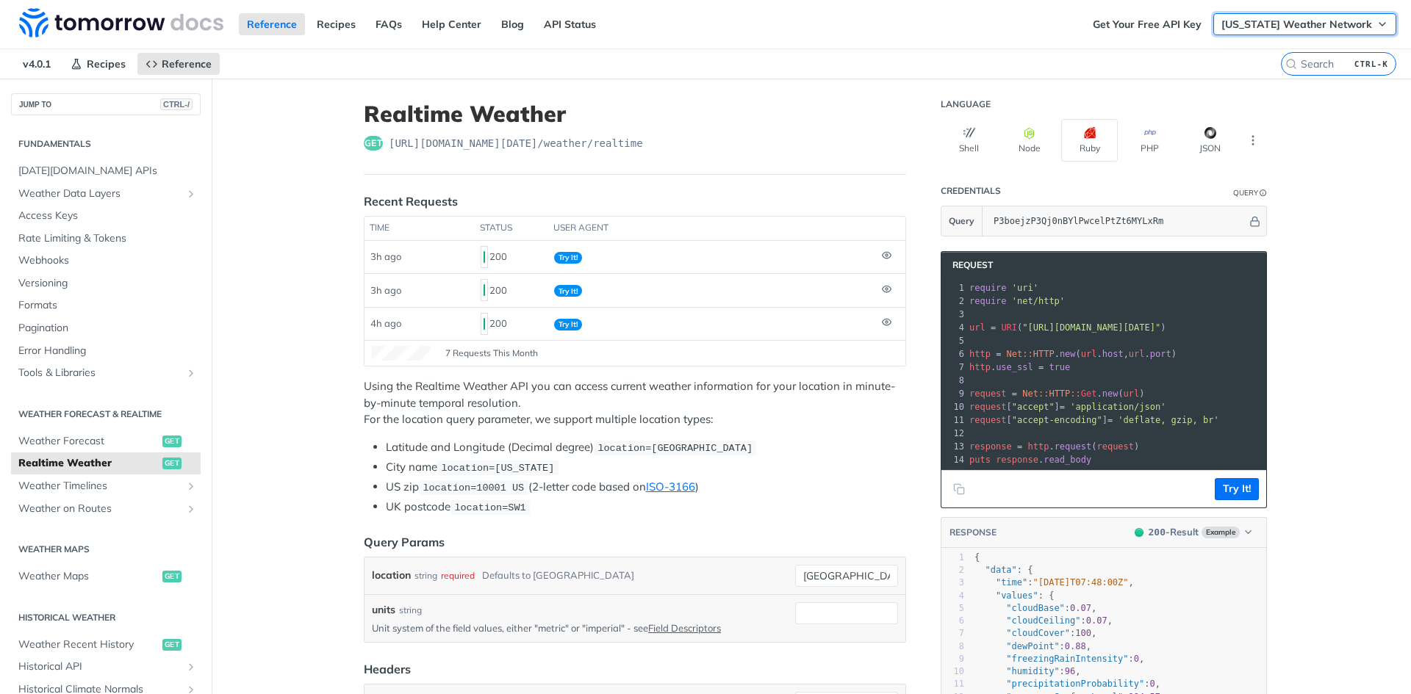
click at [1284, 33] on button "[US_STATE] Weather Network" at bounding box center [1304, 24] width 183 height 22
click at [1288, 23] on span "[US_STATE] Weather Network" at bounding box center [1296, 24] width 151 height 13
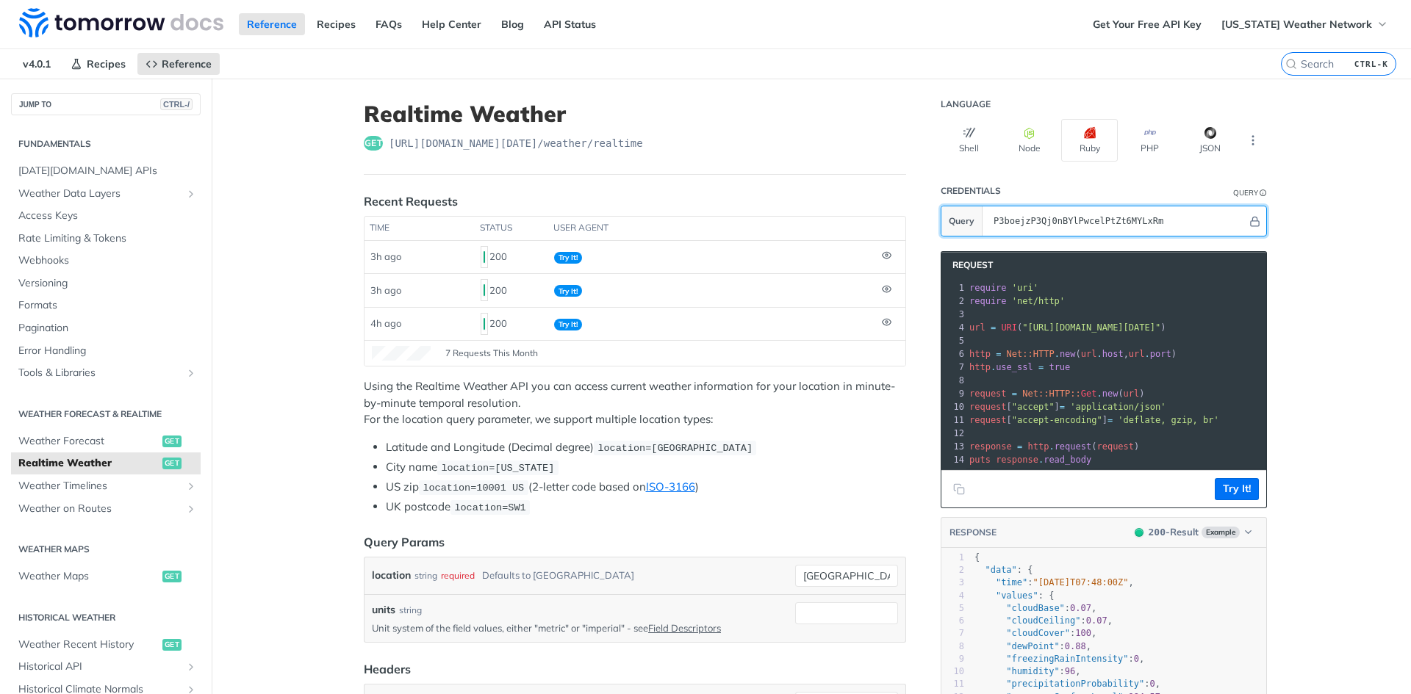
click at [1222, 216] on input "P3boejzP3Qj0nBYlPwcelPtZt6MYLxRm" at bounding box center [1116, 220] width 261 height 29
click at [1222, 217] on input "P3boejzP3Qj0nBYlPwcelPtZt6MYLxRm" at bounding box center [1116, 220] width 261 height 29
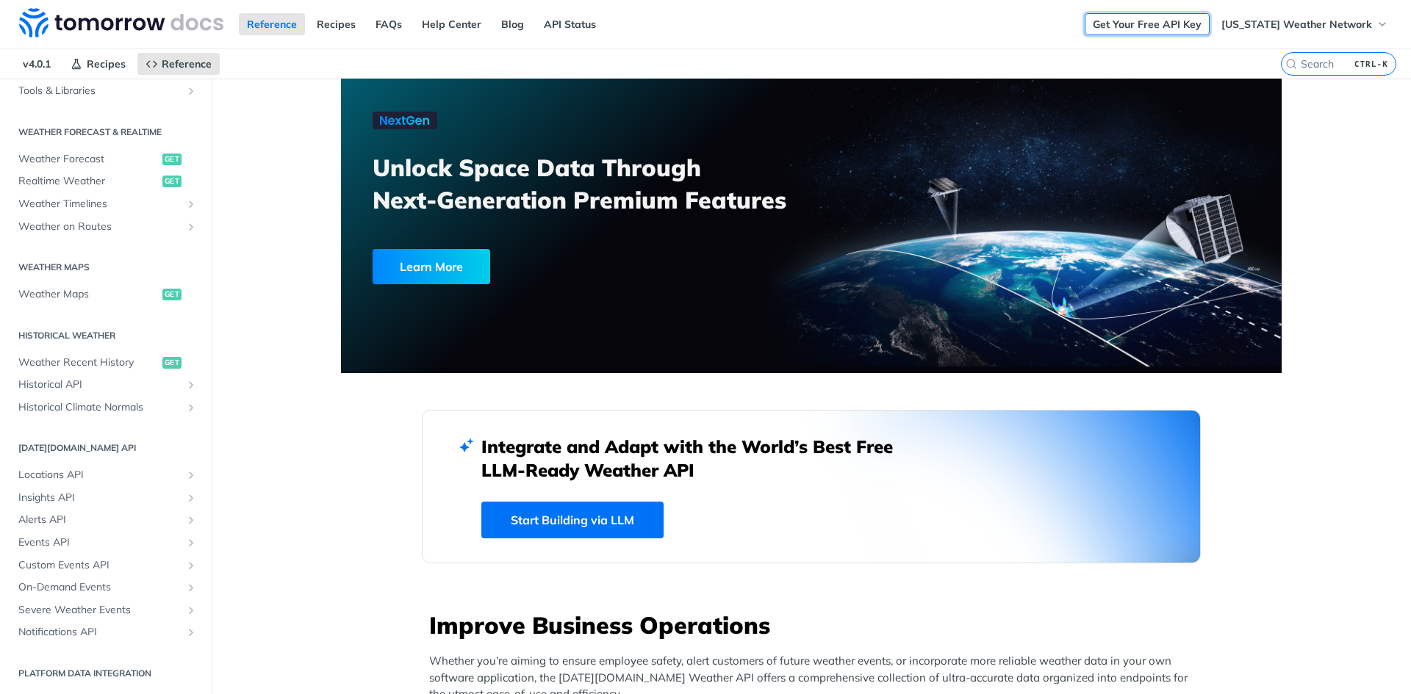
click at [1188, 26] on link "Get Your Free API Key" at bounding box center [1146, 24] width 125 height 22
